Goal: Information Seeking & Learning: Check status

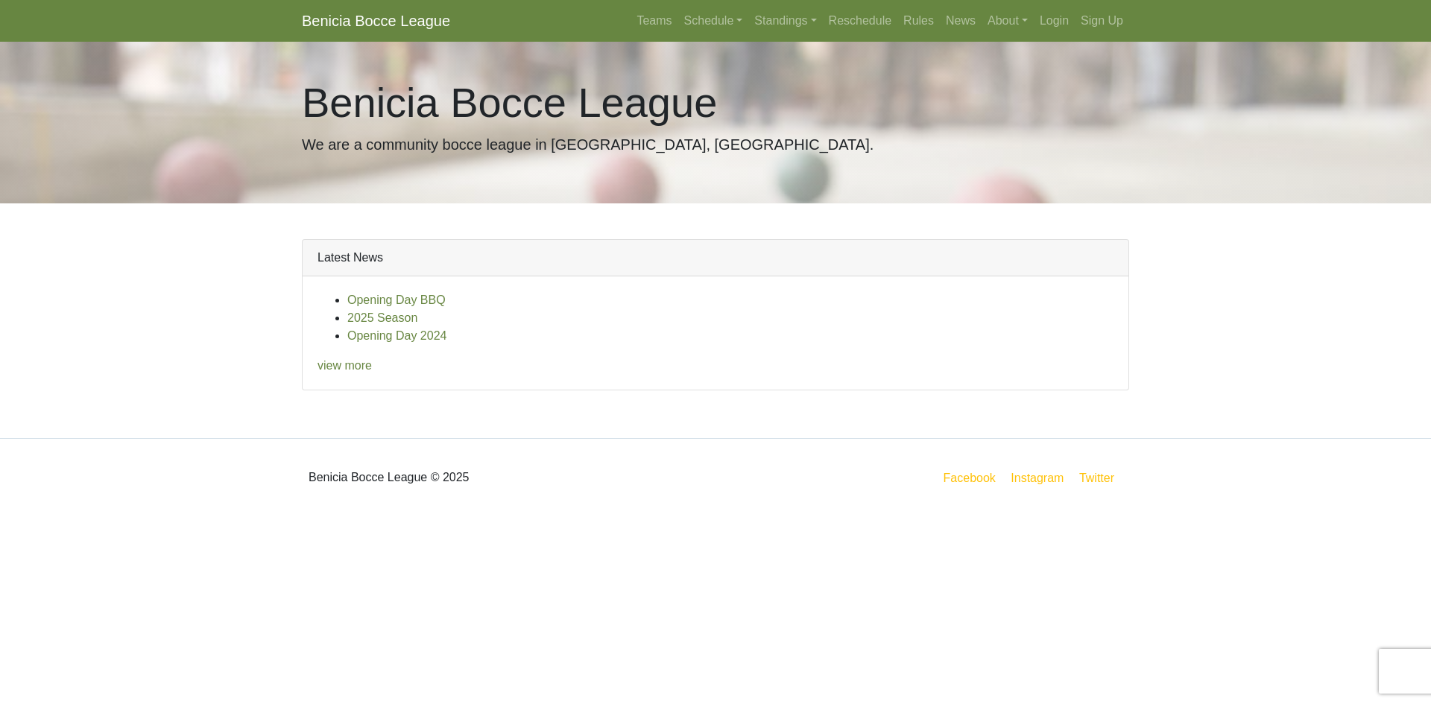
click at [374, 24] on link "Benicia Bocce League" at bounding box center [376, 21] width 148 height 30
click at [679, 21] on link "Schedule" at bounding box center [713, 21] width 71 height 30
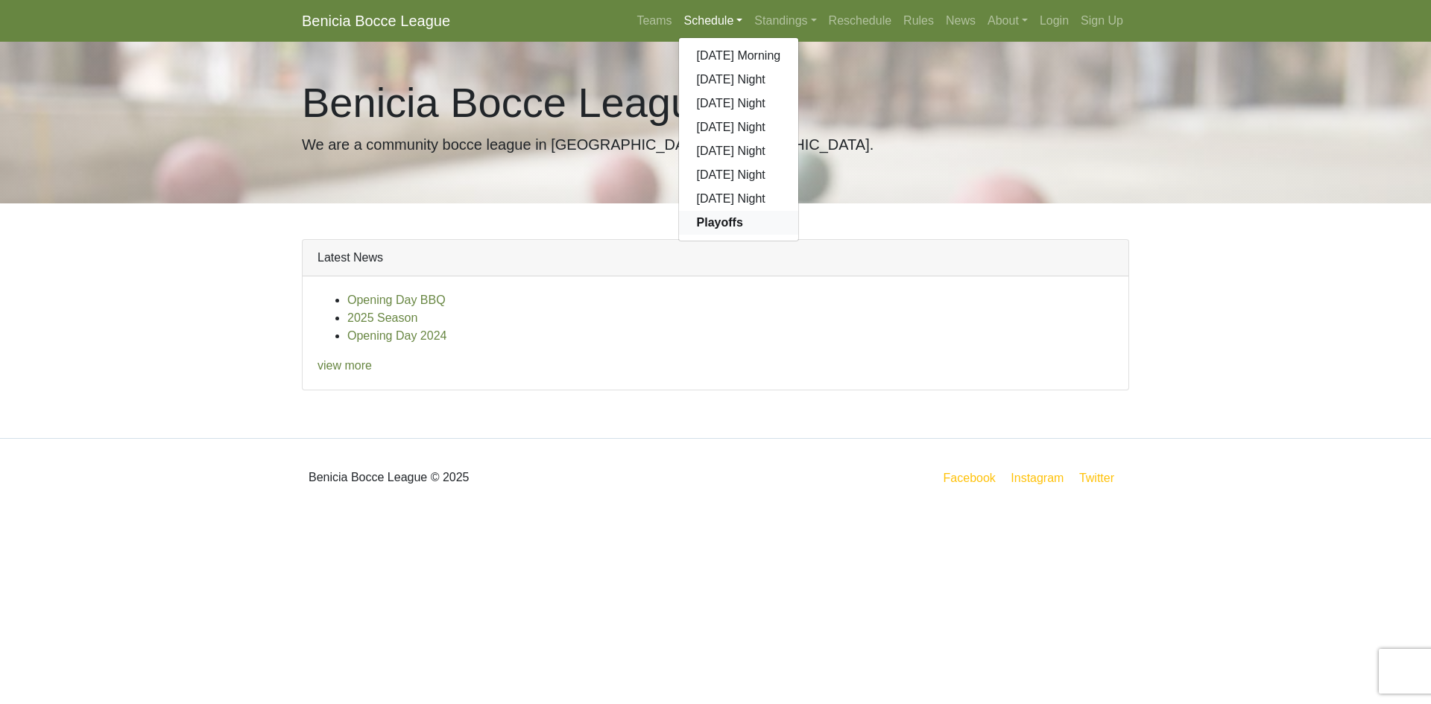
click at [724, 230] on link "Playoffs" at bounding box center [739, 223] width 120 height 24
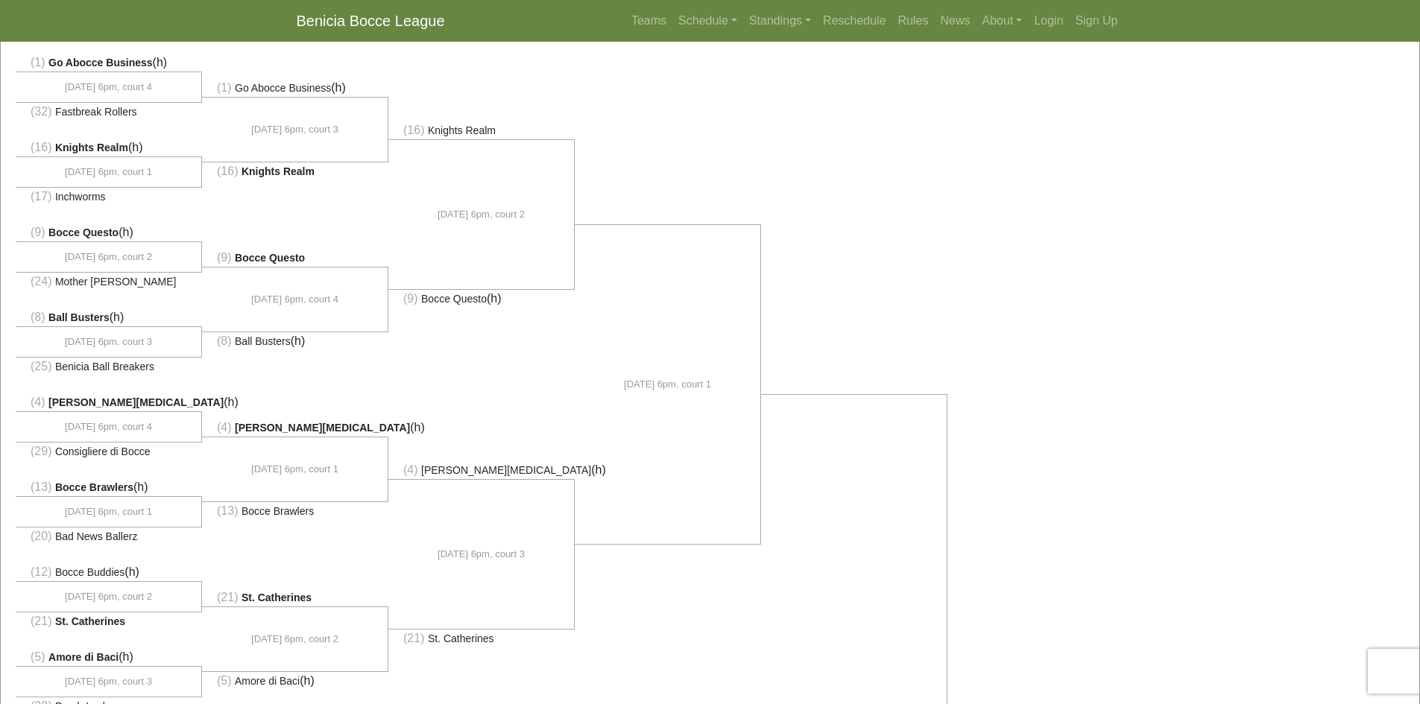
scroll to position [149, 0]
